Goal: Obtain resource: Obtain resource

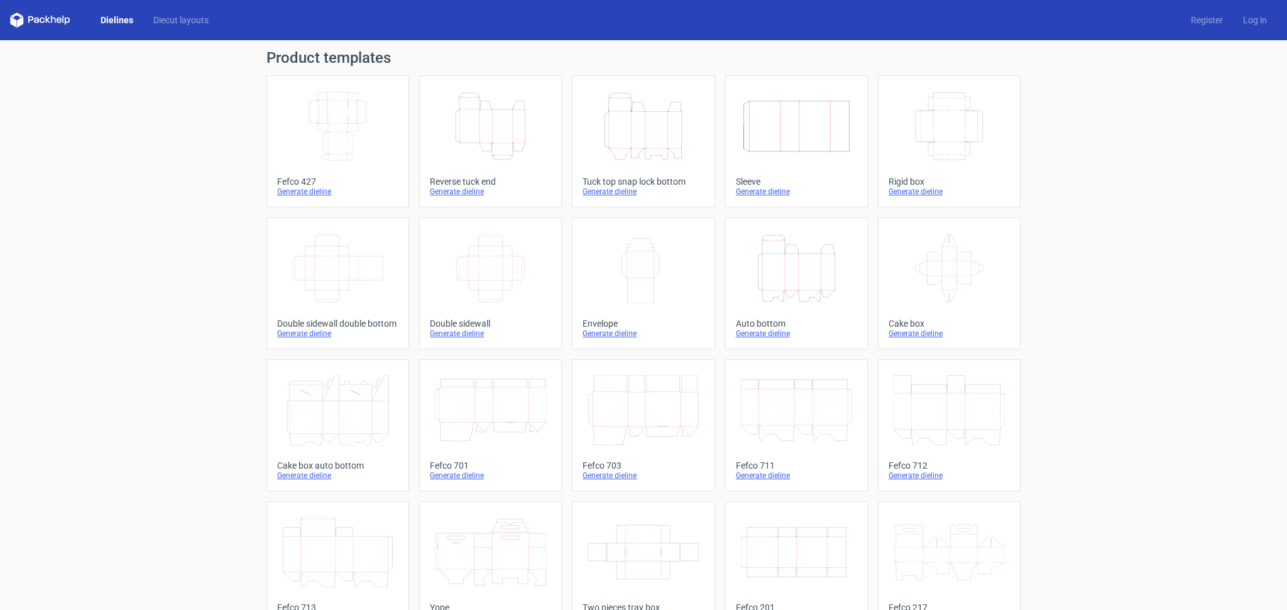
click at [636, 116] on icon "Height Depth Width" at bounding box center [642, 126] width 111 height 70
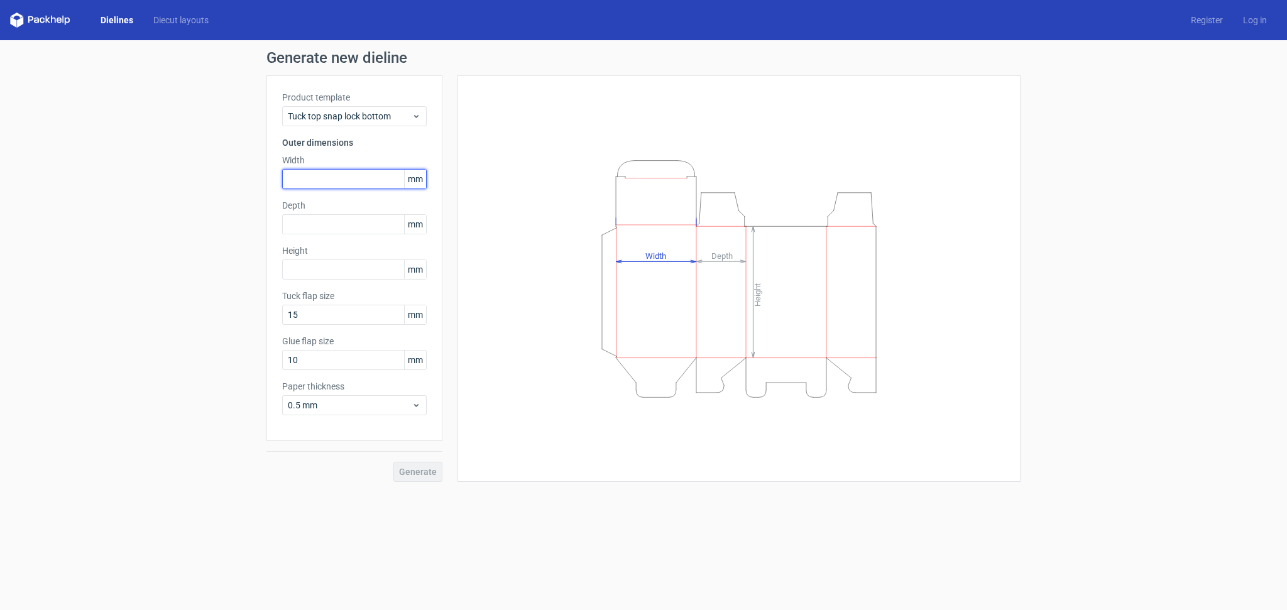
click at [332, 177] on input "text" at bounding box center [354, 179] width 144 height 20
type input "120"
click at [320, 223] on input "text" at bounding box center [354, 224] width 144 height 20
type input "90"
click at [309, 265] on input "text" at bounding box center [354, 269] width 144 height 20
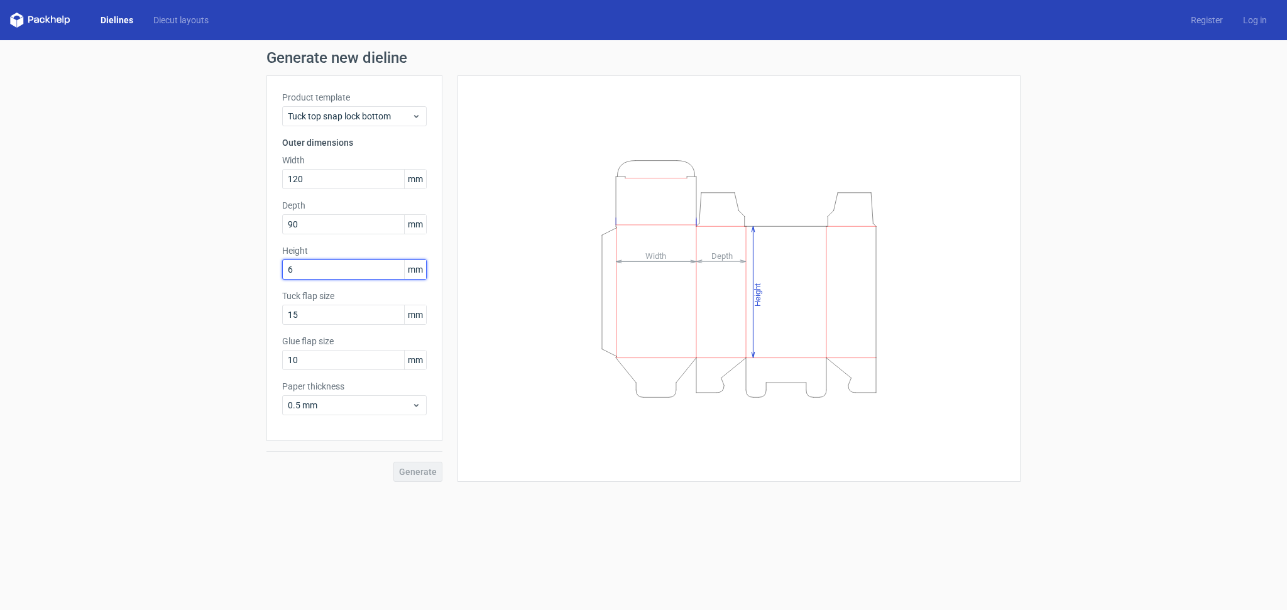
type input "68"
click at [425, 468] on span "Generate" at bounding box center [418, 471] width 38 height 9
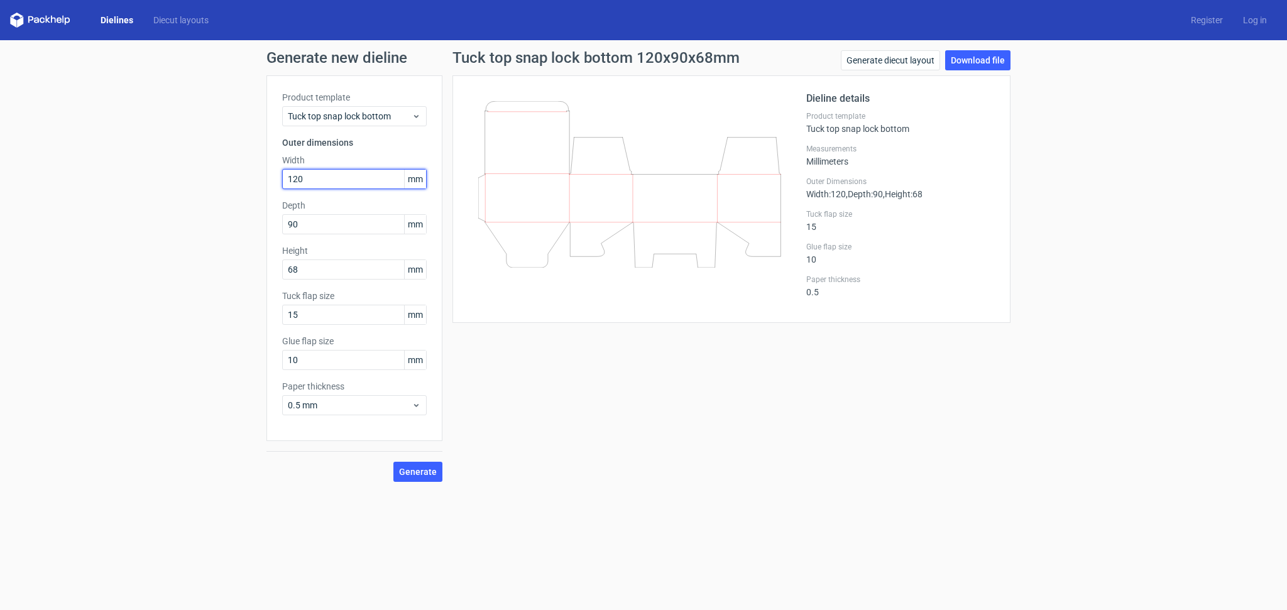
drag, startPoint x: 305, startPoint y: 183, endPoint x: 251, endPoint y: 182, distance: 54.0
click at [282, 182] on input "120" at bounding box center [354, 179] width 144 height 20
type input "90"
drag, startPoint x: 331, startPoint y: 227, endPoint x: 249, endPoint y: 222, distance: 82.5
click at [282, 222] on input "90" at bounding box center [354, 224] width 144 height 20
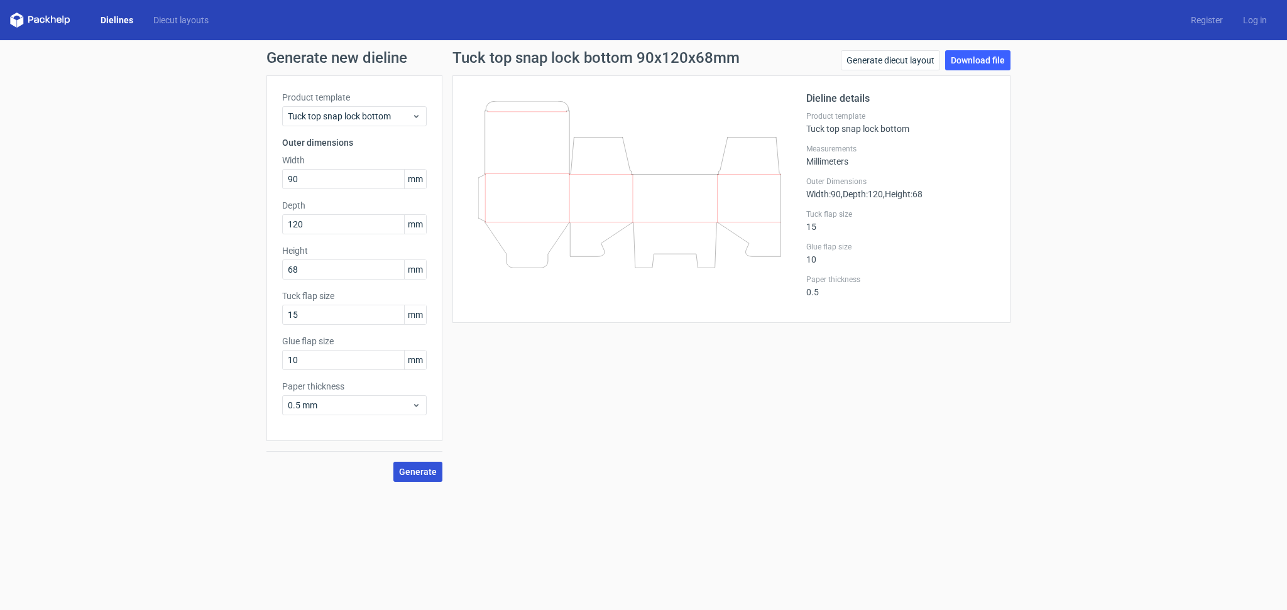
click at [431, 464] on button "Generate" at bounding box center [417, 472] width 49 height 20
drag, startPoint x: 310, startPoint y: 227, endPoint x: 200, endPoint y: 217, distance: 110.4
click at [282, 217] on input "120" at bounding box center [354, 224] width 144 height 20
type input "90"
drag, startPoint x: 270, startPoint y: 174, endPoint x: 221, endPoint y: 170, distance: 48.5
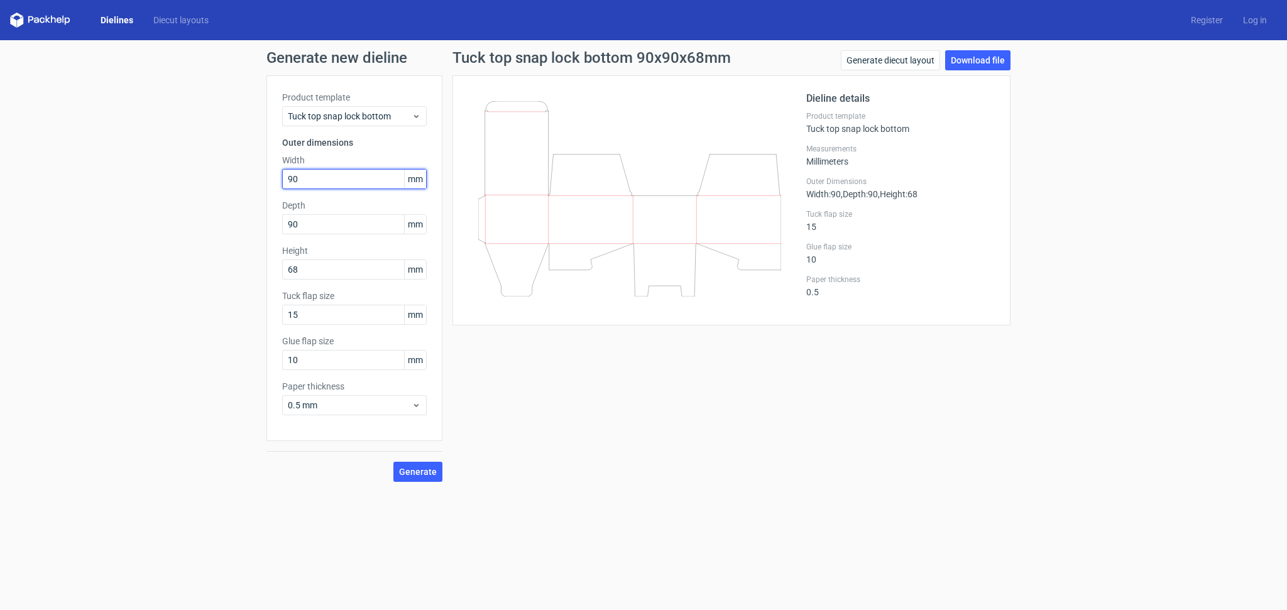
click at [282, 172] on input "90" at bounding box center [354, 179] width 144 height 20
drag, startPoint x: 300, startPoint y: 180, endPoint x: 225, endPoint y: 179, distance: 75.4
click at [282, 179] on input "90" at bounding box center [354, 179] width 144 height 20
type input "68"
drag, startPoint x: 273, startPoint y: 269, endPoint x: 259, endPoint y: 265, distance: 14.3
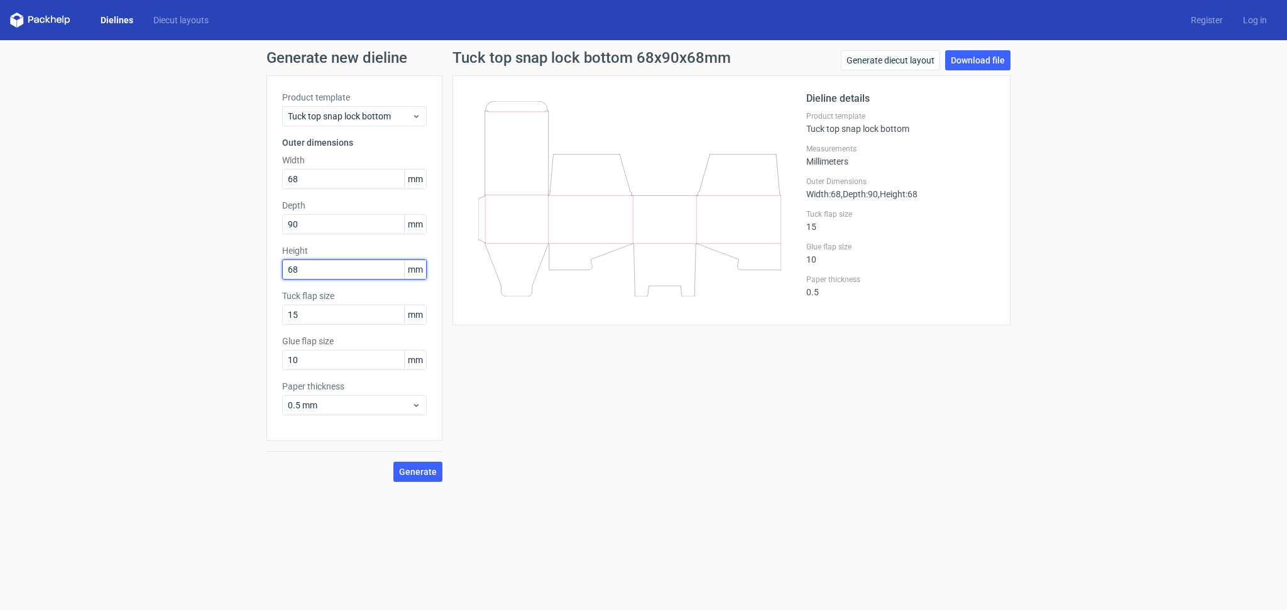
click at [282, 265] on input "68" at bounding box center [354, 269] width 144 height 20
type input "120"
click at [427, 474] on span "Generate" at bounding box center [418, 471] width 38 height 9
drag, startPoint x: 295, startPoint y: 223, endPoint x: 262, endPoint y: 224, distance: 33.3
click at [282, 224] on input "90" at bounding box center [354, 224] width 144 height 20
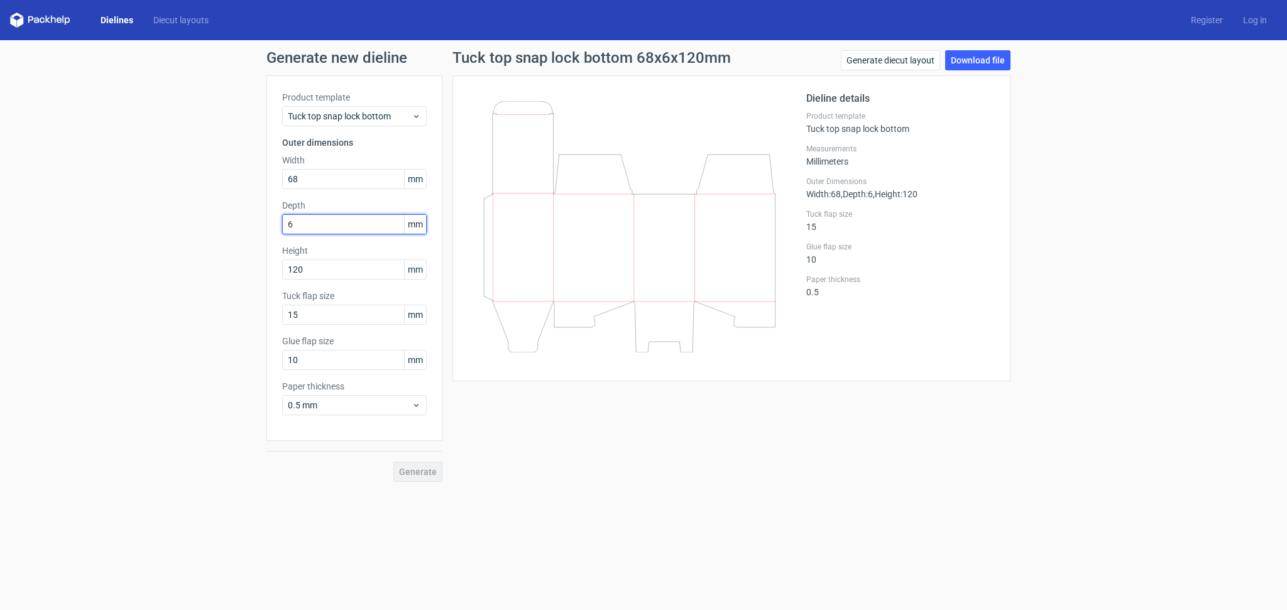
type input "68"
drag, startPoint x: 275, startPoint y: 180, endPoint x: 260, endPoint y: 180, distance: 15.1
click at [282, 180] on input "68" at bounding box center [354, 179] width 144 height 20
type input "90"
click at [418, 472] on span "Generate" at bounding box center [418, 471] width 38 height 9
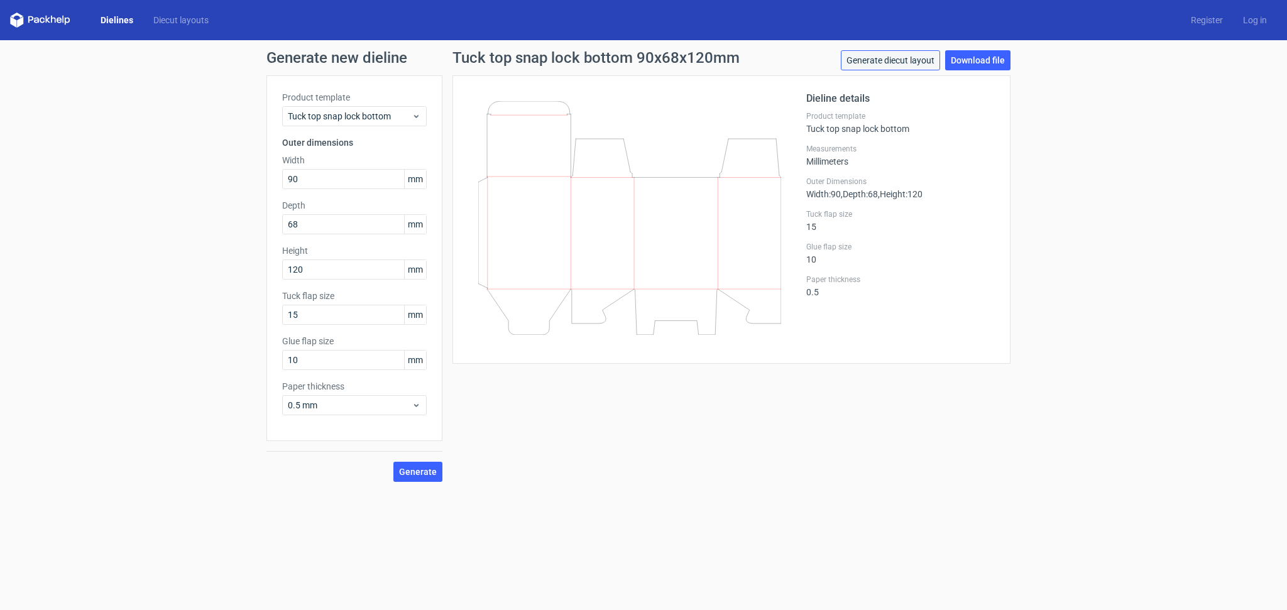
click at [863, 67] on link "Generate diecut layout" at bounding box center [890, 60] width 99 height 20
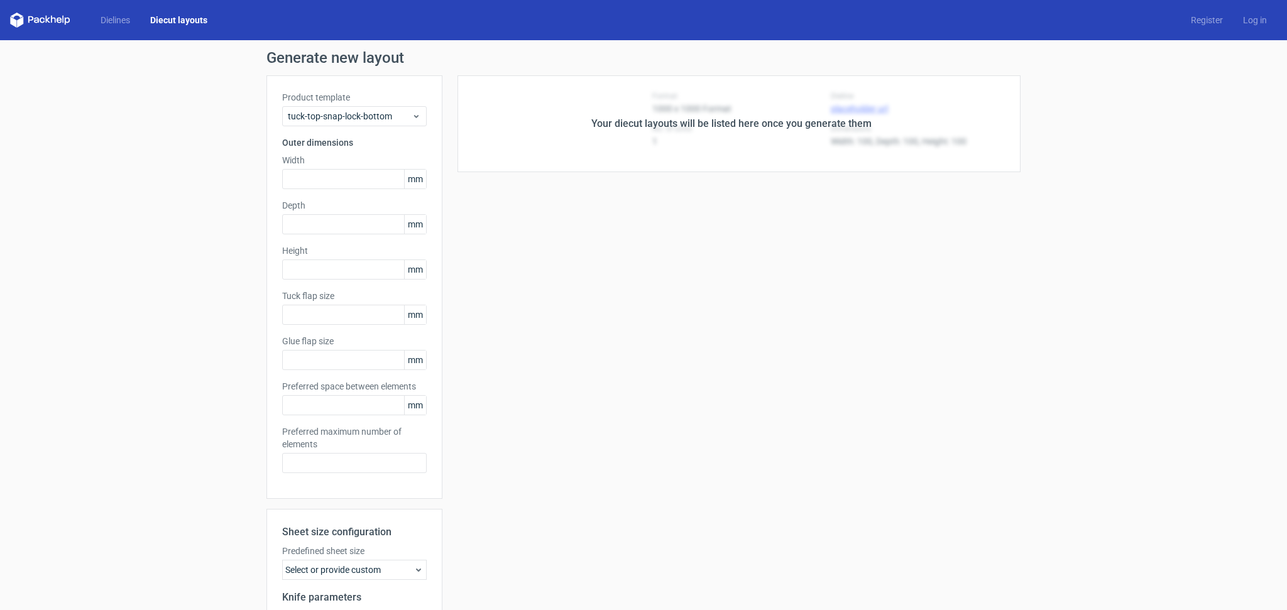
type input "90"
type input "68"
type input "120"
type input "15"
type input "10"
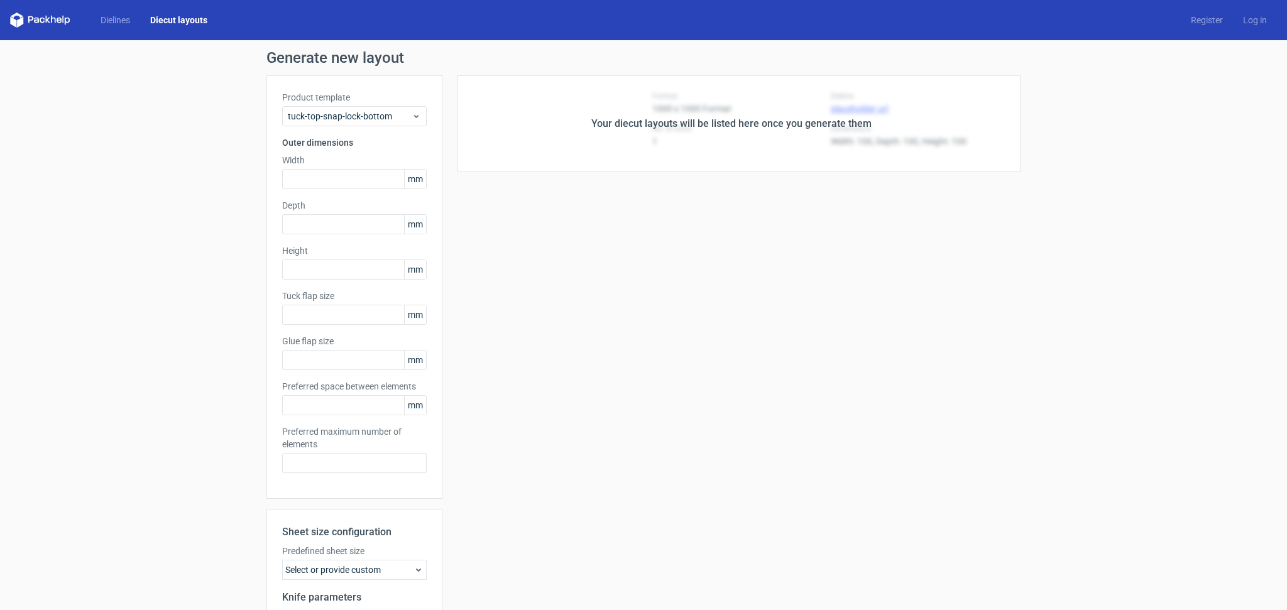
type input "5"
type input "48"
click at [861, 290] on div "Your diecut layouts will be listed here once you generate them Height Depth Wid…" at bounding box center [731, 416] width 578 height 682
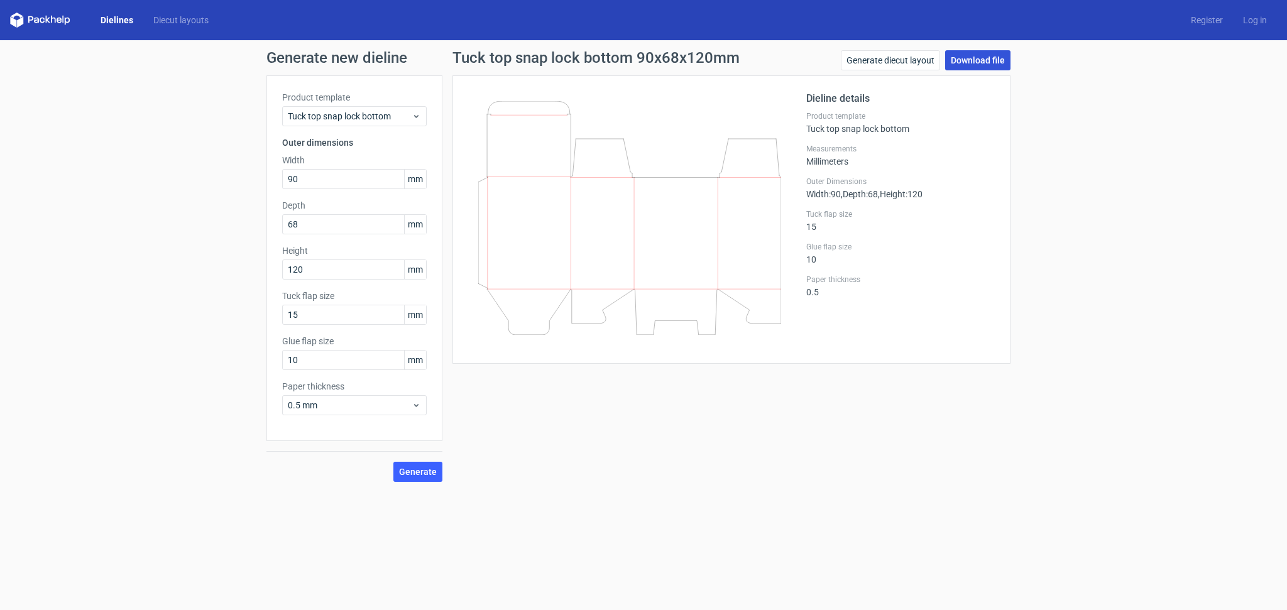
click at [963, 60] on link "Download file" at bounding box center [977, 60] width 65 height 20
